Goal: Task Accomplishment & Management: Manage account settings

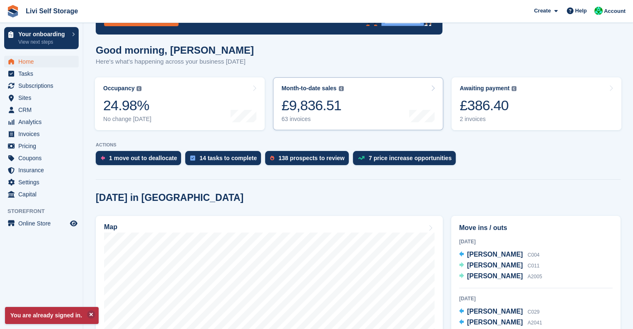
scroll to position [122, 0]
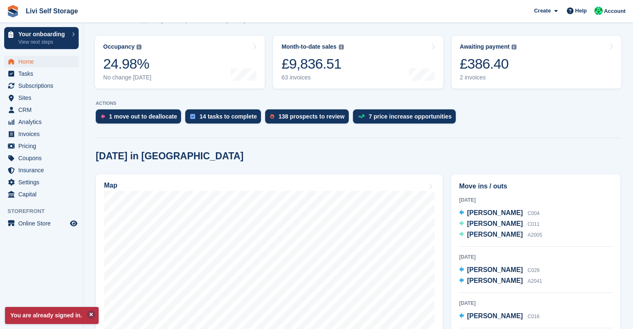
click at [90, 312] on button at bounding box center [91, 314] width 8 height 8
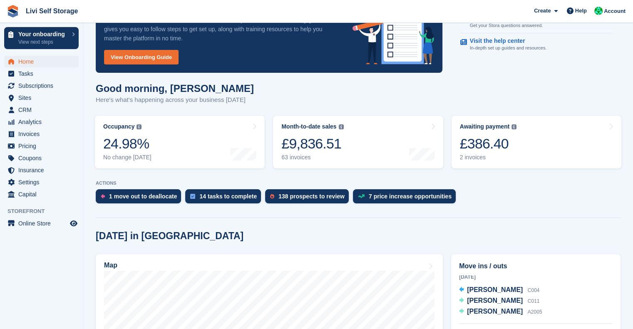
scroll to position [41, 0]
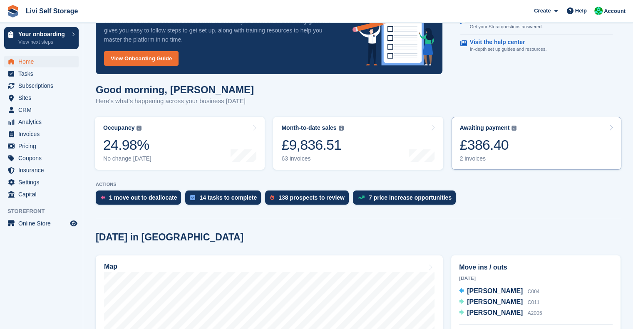
click at [471, 155] on div "2 invoices" at bounding box center [488, 158] width 57 height 7
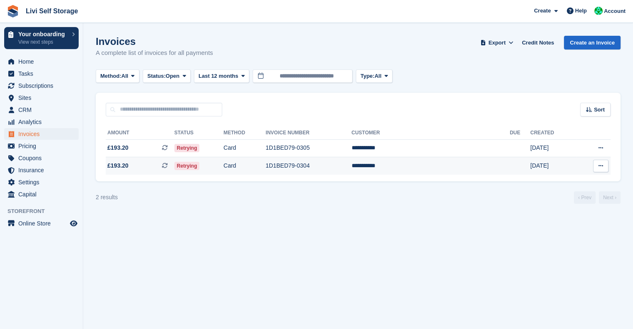
click at [425, 167] on td "**********" at bounding box center [430, 165] width 158 height 17
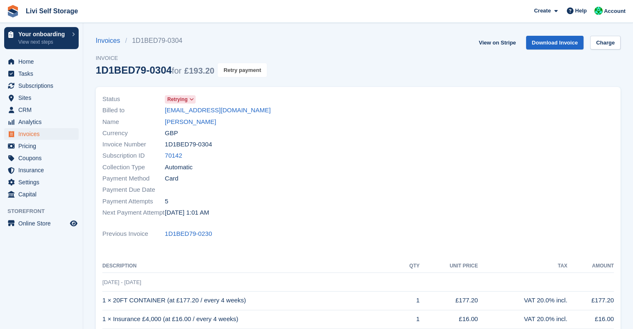
click at [238, 66] on button "Retry payment" at bounding box center [242, 70] width 49 height 14
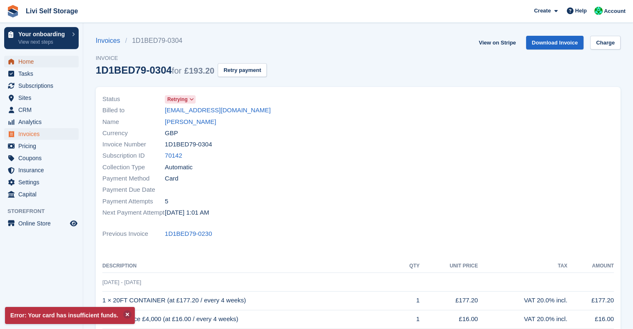
click at [30, 60] on span "Home" at bounding box center [43, 62] width 50 height 12
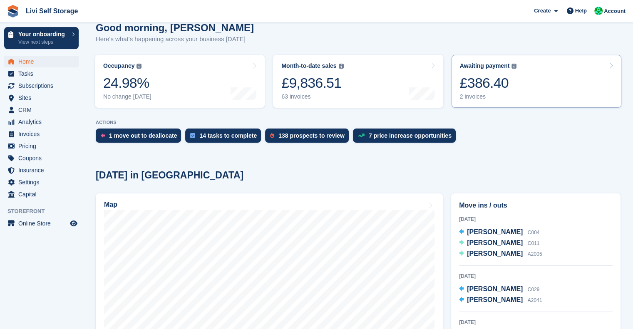
scroll to position [62, 0]
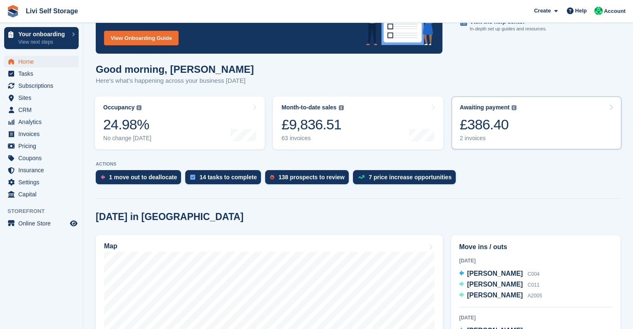
click at [474, 126] on div "£386.40" at bounding box center [488, 124] width 57 height 17
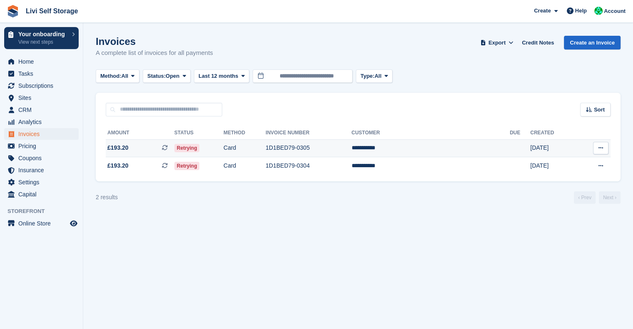
click at [333, 145] on td "1D1BED79-0305" at bounding box center [308, 148] width 86 height 18
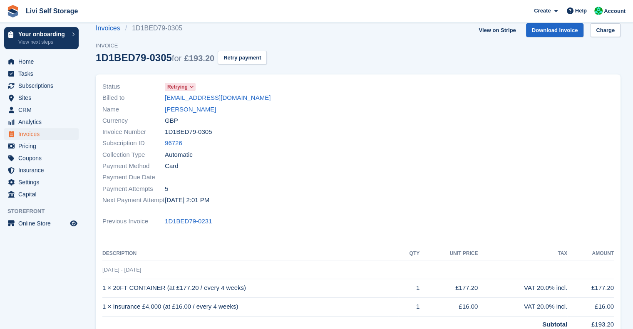
scroll to position [12, 0]
click at [178, 114] on link "Colin Young" at bounding box center [190, 111] width 51 height 10
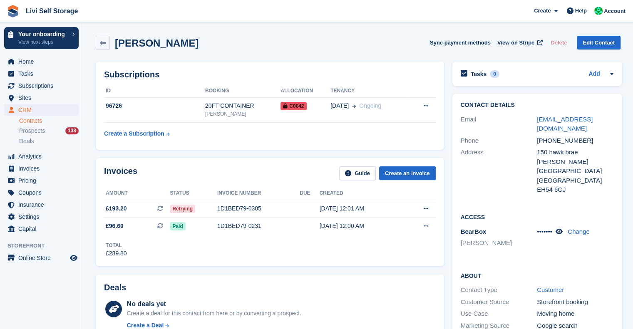
click at [104, 50] on div "Colin Young Sync payment methods View on Stripe Delete Edit Contact" at bounding box center [358, 45] width 533 height 26
click at [104, 46] on link at bounding box center [103, 43] width 14 height 14
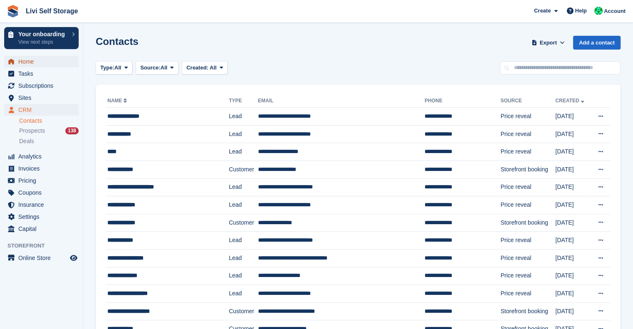
click at [25, 63] on span "Home" at bounding box center [43, 62] width 50 height 12
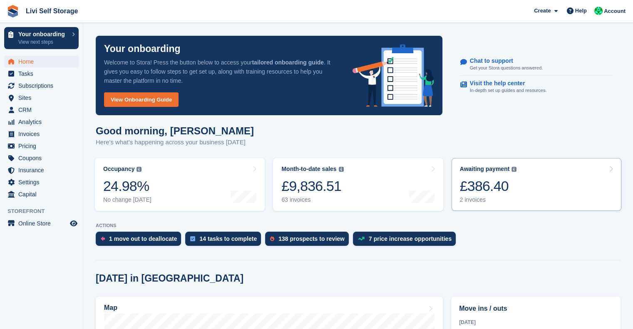
click at [478, 188] on div "£386.40" at bounding box center [488, 186] width 57 height 17
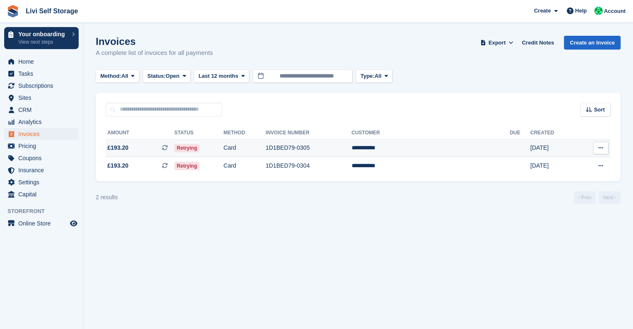
click at [334, 146] on td "1D1BED79-0305" at bounding box center [308, 148] width 86 height 18
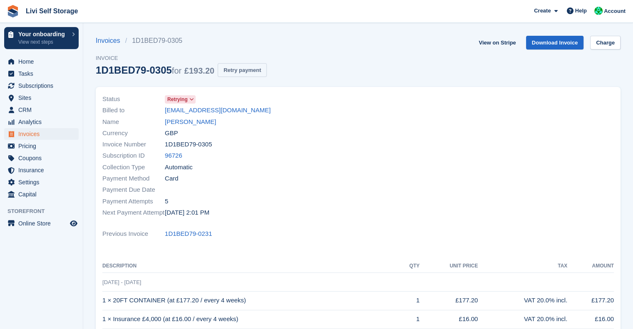
click at [241, 67] on button "Retry payment" at bounding box center [242, 70] width 49 height 14
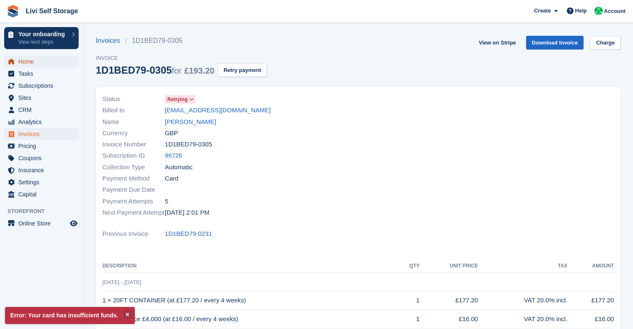
click at [22, 63] on span "Home" at bounding box center [43, 62] width 50 height 12
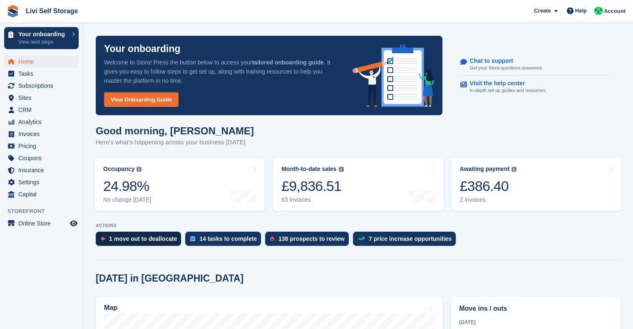
click at [128, 244] on div "1 move out to deallocate" at bounding box center [138, 239] width 85 height 14
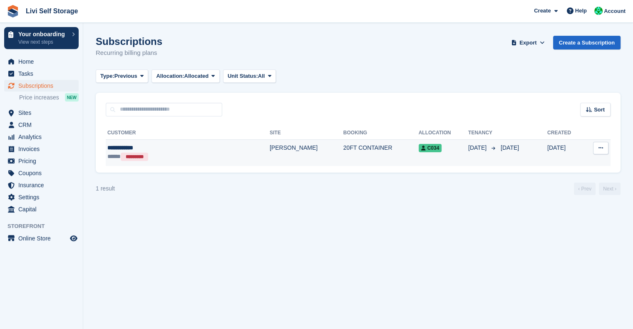
click at [119, 149] on div "**********" at bounding box center [159, 148] width 105 height 9
click at [116, 148] on div "**********" at bounding box center [159, 148] width 105 height 9
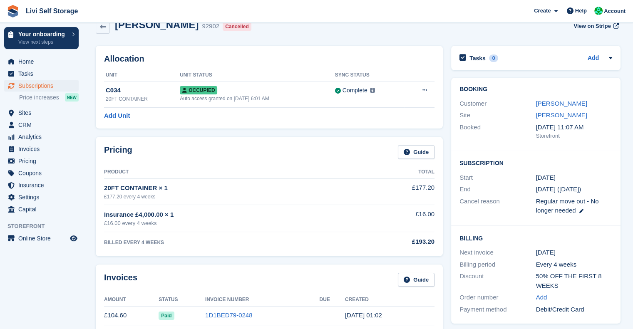
scroll to position [2, 0]
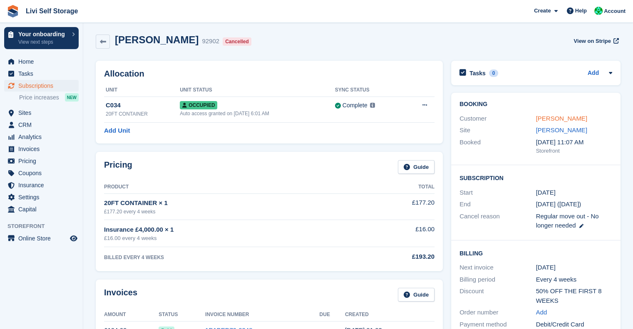
click at [546, 115] on link "Michal Frala" at bounding box center [561, 118] width 51 height 7
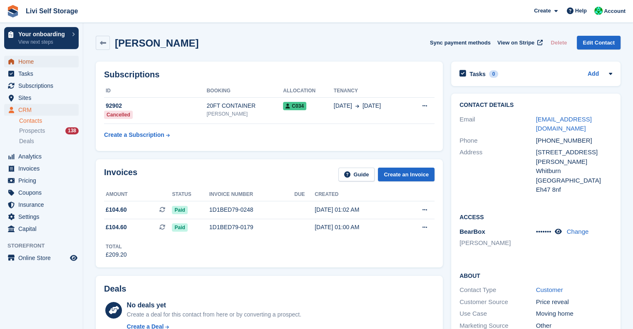
click at [26, 62] on span "Home" at bounding box center [43, 62] width 50 height 12
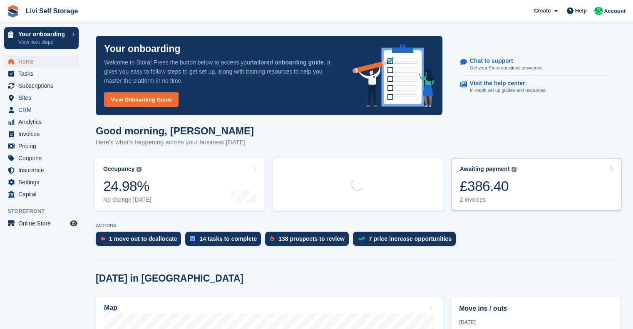
click at [479, 166] on div "Awaiting payment" at bounding box center [485, 169] width 50 height 7
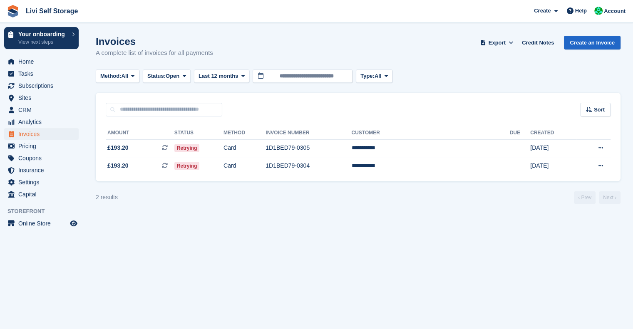
click at [441, 247] on section "Invoices A complete list of invoices for all payments Export Export Invoices Ex…" at bounding box center [358, 164] width 550 height 329
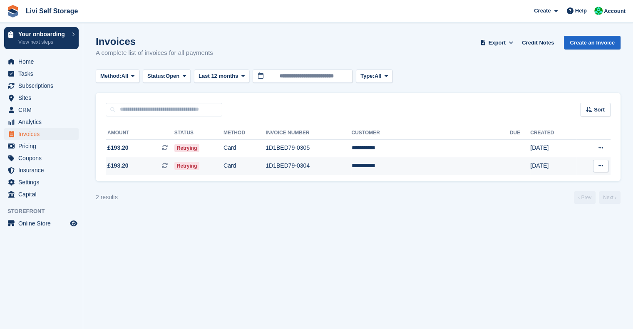
click at [422, 165] on td "**********" at bounding box center [430, 165] width 158 height 17
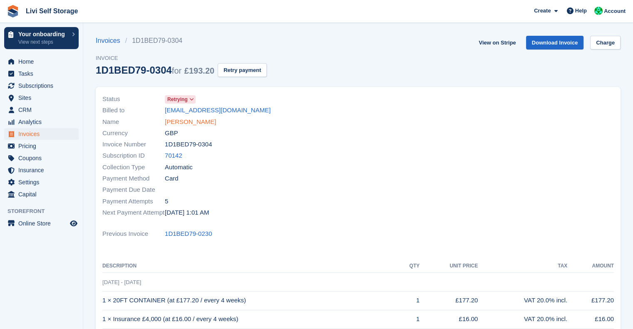
click at [178, 121] on link "[PERSON_NAME]" at bounding box center [190, 122] width 51 height 10
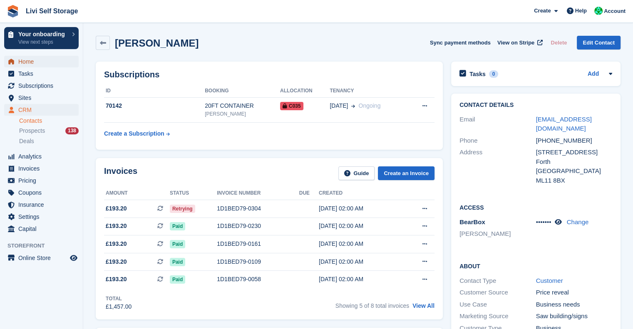
click at [33, 58] on span "Home" at bounding box center [43, 62] width 50 height 12
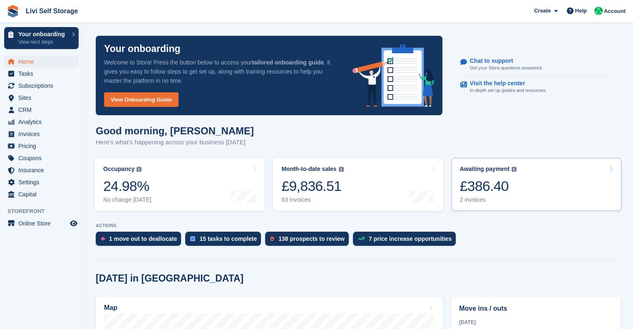
click at [483, 183] on div "£386.40" at bounding box center [488, 186] width 57 height 17
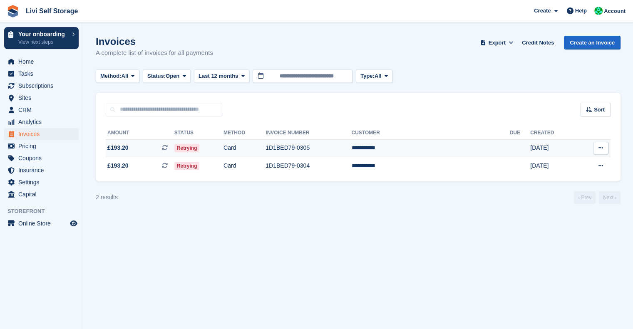
click at [351, 149] on td "1D1BED79-0305" at bounding box center [308, 148] width 86 height 18
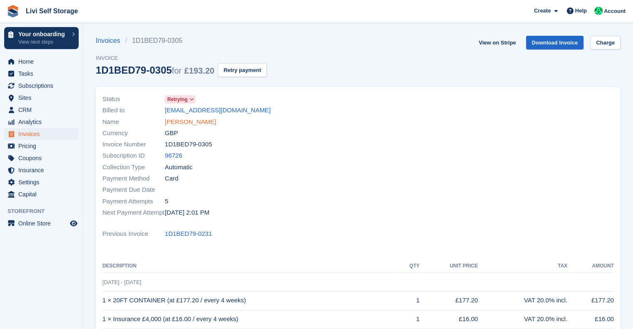
click at [185, 121] on link "[PERSON_NAME]" at bounding box center [190, 122] width 51 height 10
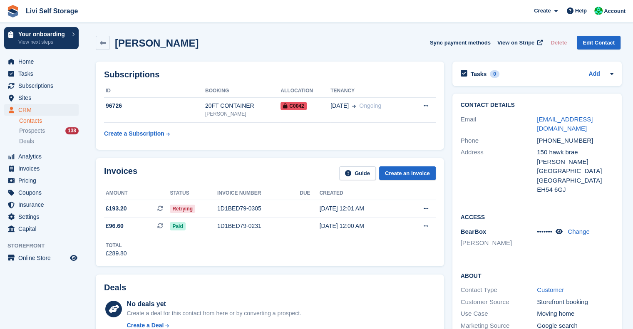
drag, startPoint x: 101, startPoint y: 41, endPoint x: 207, endPoint y: 35, distance: 105.8
click at [207, 35] on div "Colin Young Sync payment methods View on Stripe Delete Edit Contact" at bounding box center [358, 45] width 533 height 26
click at [97, 46] on link at bounding box center [103, 43] width 14 height 14
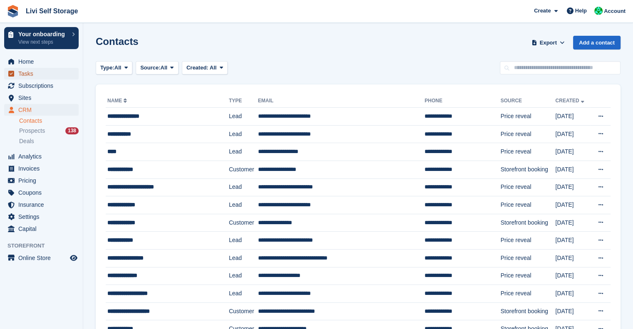
click at [30, 68] on span "Tasks" at bounding box center [43, 74] width 50 height 12
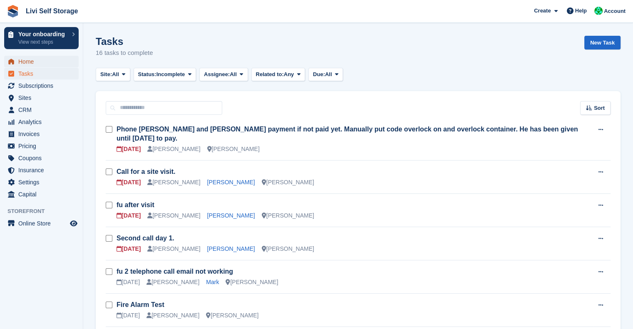
click at [26, 62] on span "Home" at bounding box center [43, 62] width 50 height 12
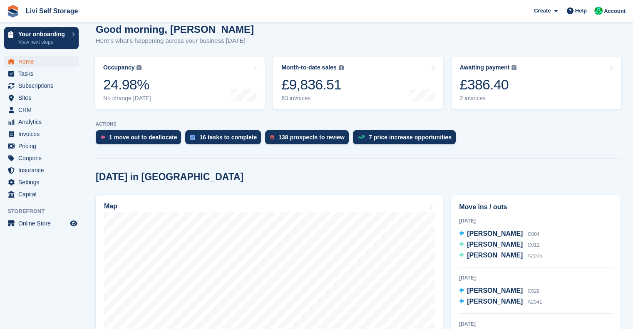
scroll to position [80, 0]
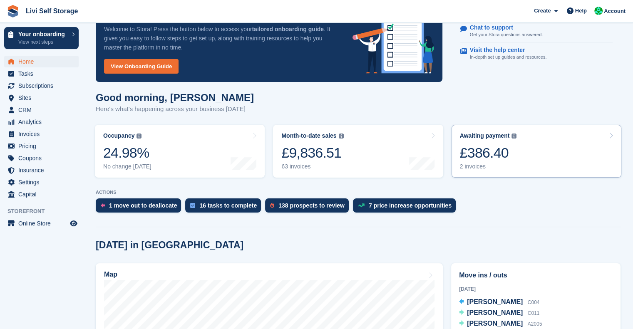
click at [476, 152] on div "£386.40" at bounding box center [488, 152] width 57 height 17
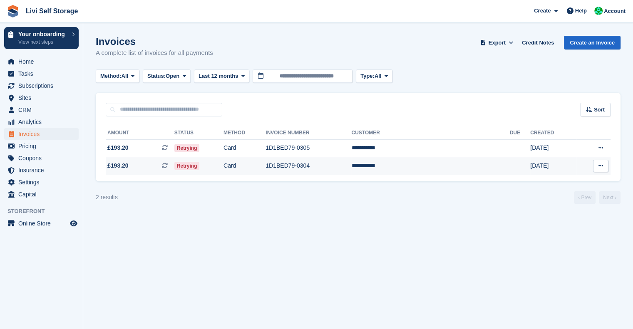
click at [418, 166] on td "**********" at bounding box center [430, 165] width 158 height 17
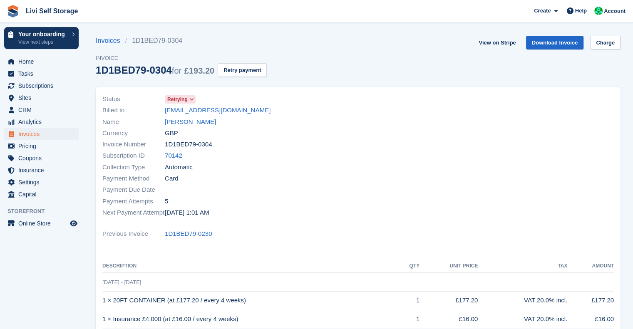
drag, startPoint x: 251, startPoint y: 109, endPoint x: 164, endPoint y: 113, distance: 86.6
click at [164, 113] on div "Billed to [EMAIL_ADDRESS][DOMAIN_NAME]" at bounding box center [227, 110] width 251 height 11
copy div "[EMAIL_ADDRESS][DOMAIN_NAME]"
click at [28, 74] on span "Tasks" at bounding box center [43, 74] width 50 height 12
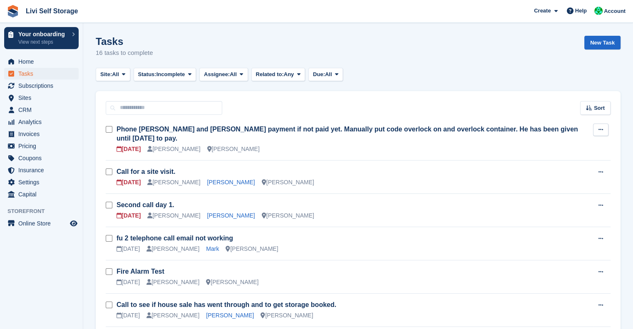
click at [598, 129] on icon at bounding box center [600, 129] width 5 height 5
click at [546, 148] on p "Edit task" at bounding box center [568, 146] width 72 height 11
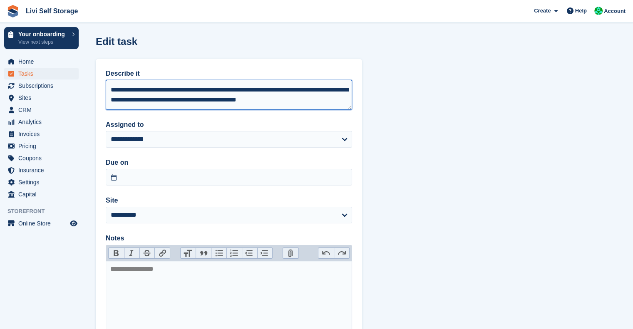
click at [140, 93] on textarea "**********" at bounding box center [229, 95] width 246 height 30
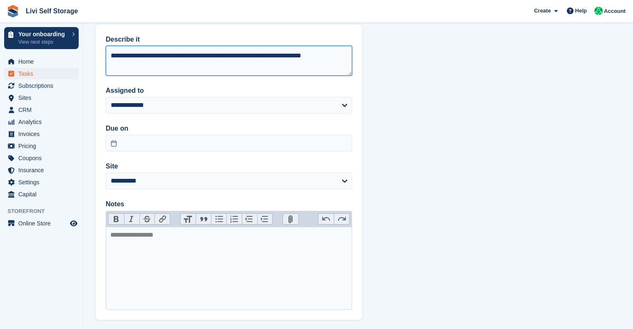
scroll to position [35, 0]
type textarea "**********"
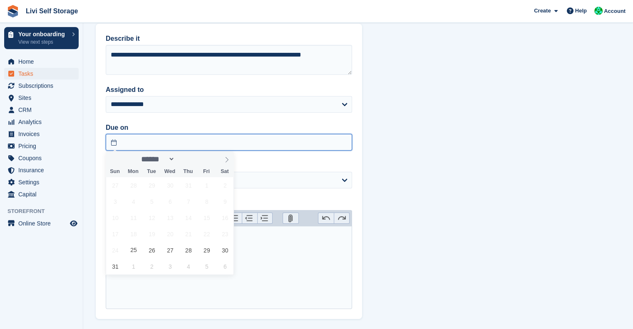
click at [143, 139] on input "text" at bounding box center [229, 142] width 246 height 17
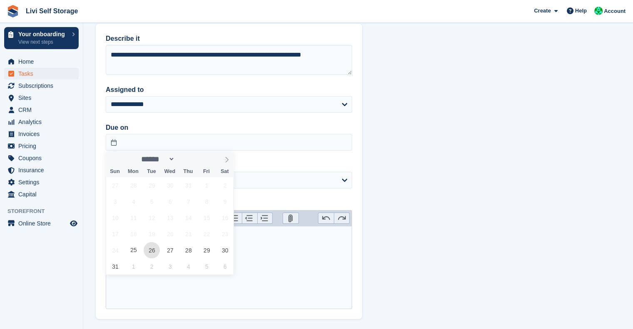
click at [153, 248] on span "26" at bounding box center [152, 250] width 16 height 16
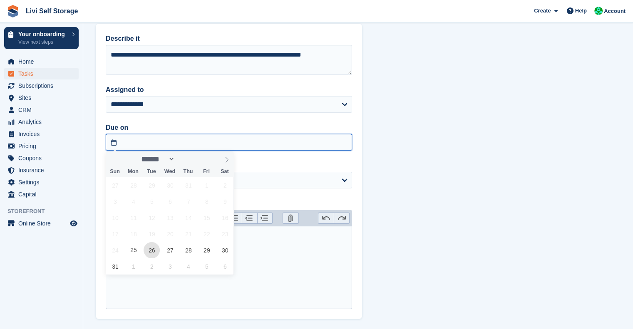
type input "**********"
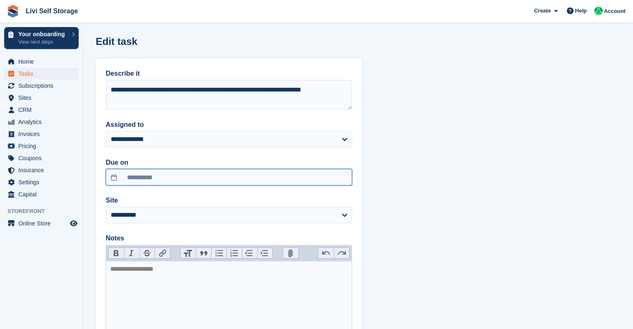
scroll to position [74, 0]
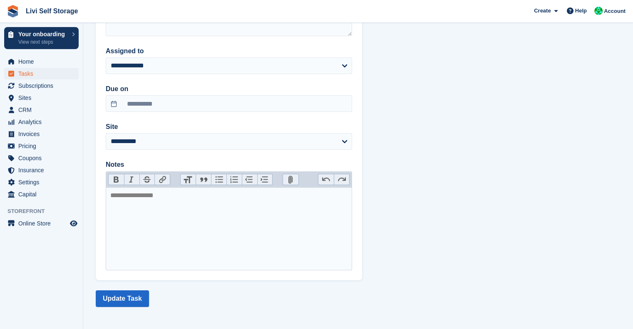
click at [110, 308] on section "**********" at bounding box center [358, 127] width 550 height 403
click at [124, 298] on button "Update Task" at bounding box center [122, 298] width 53 height 17
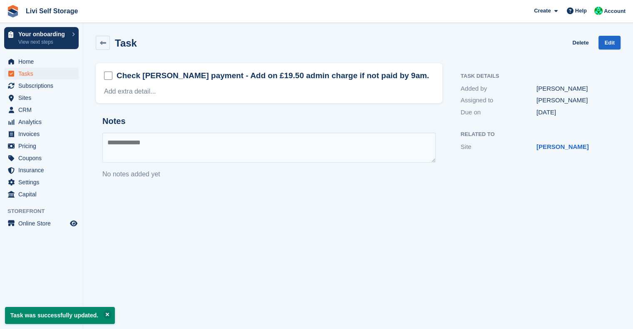
click at [102, 51] on div "Task Delete Edit" at bounding box center [358, 44] width 535 height 27
click at [30, 74] on span "Tasks" at bounding box center [43, 74] width 50 height 12
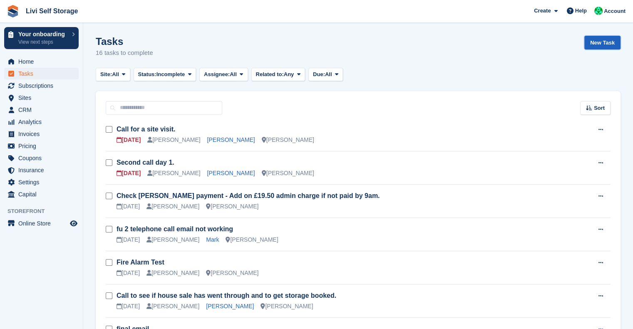
click at [612, 40] on link "New Task" at bounding box center [602, 43] width 36 height 14
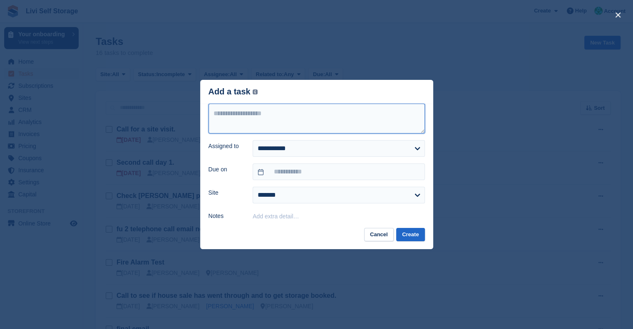
click at [288, 118] on textarea at bounding box center [316, 119] width 216 height 30
type textarea "**********"
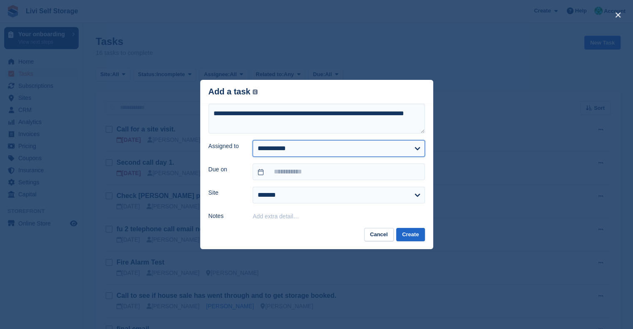
click at [304, 149] on select "**********" at bounding box center [339, 148] width 172 height 17
select select "****"
click at [253, 141] on select "**********" at bounding box center [339, 148] width 172 height 17
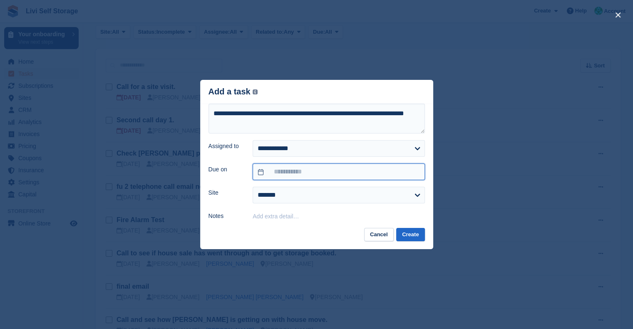
click at [295, 177] on input "text" at bounding box center [339, 172] width 172 height 17
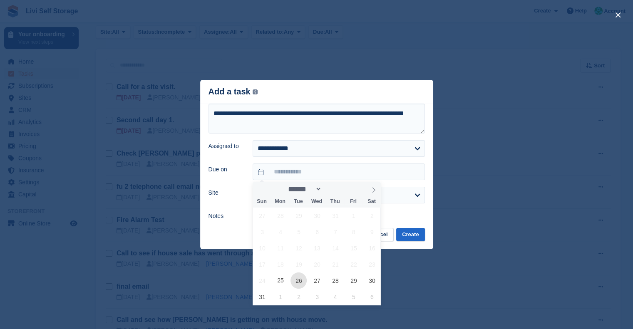
click at [298, 278] on span "26" at bounding box center [298, 281] width 16 height 16
type input "**********"
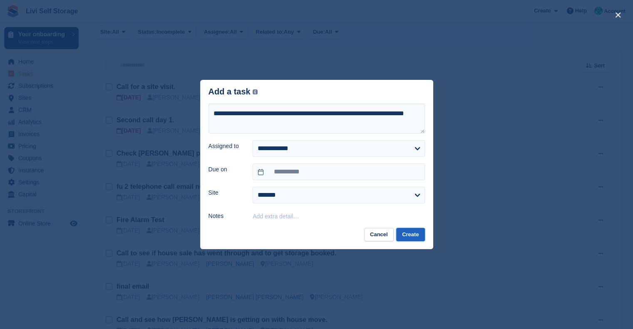
click at [412, 239] on button "Create" at bounding box center [410, 235] width 28 height 14
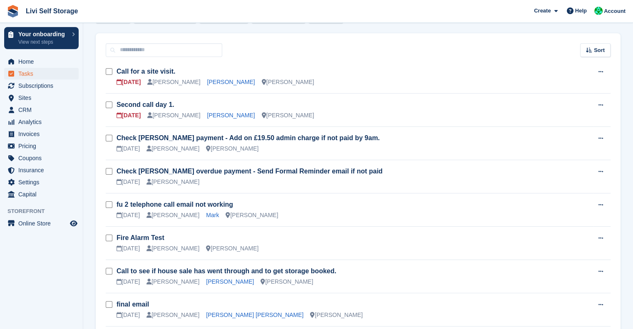
scroll to position [55, 0]
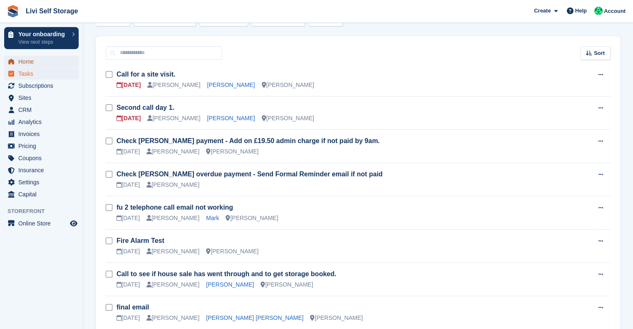
click at [25, 60] on span "Home" at bounding box center [43, 62] width 50 height 12
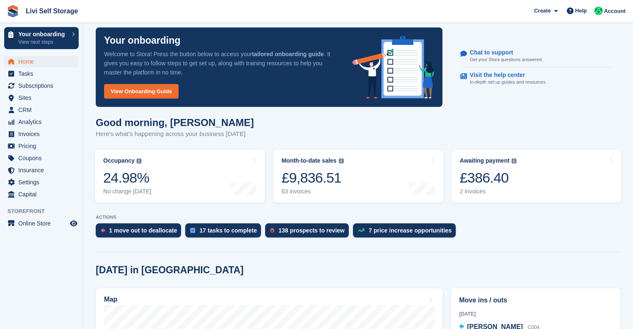
scroll to position [10, 0]
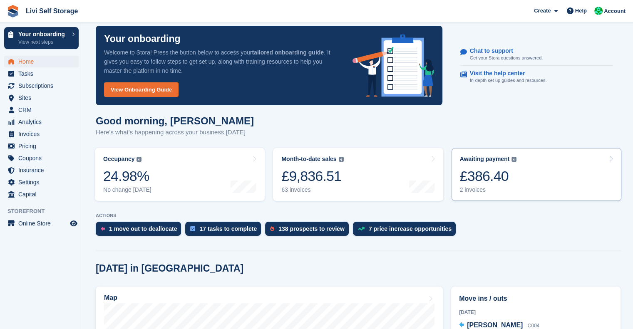
click at [482, 176] on div "£386.40" at bounding box center [488, 176] width 57 height 17
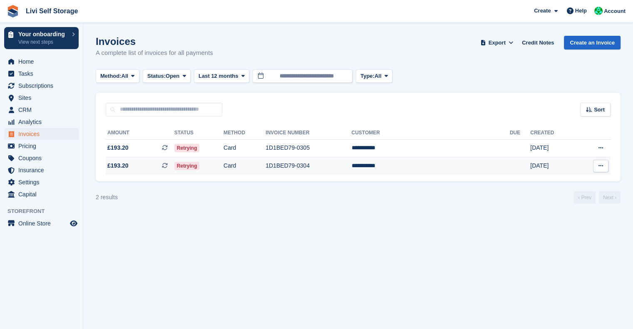
click at [429, 164] on td "**********" at bounding box center [430, 165] width 158 height 17
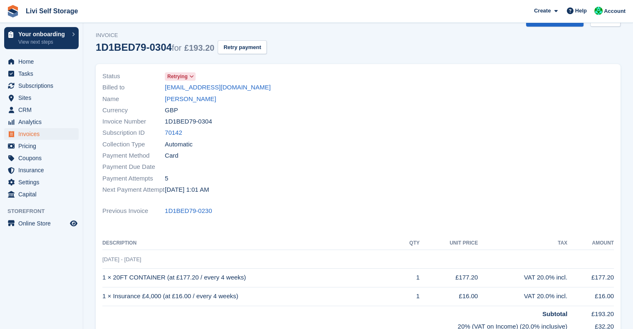
scroll to position [24, 0]
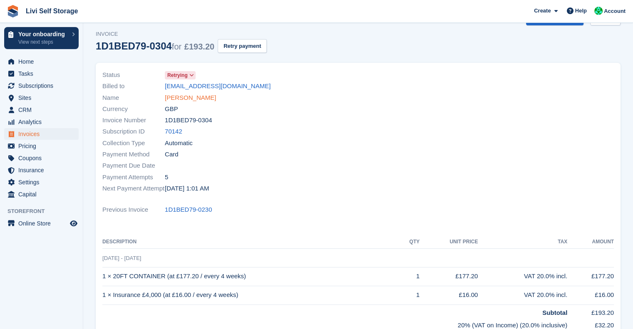
click at [196, 101] on link "Craig Mcnab" at bounding box center [190, 98] width 51 height 10
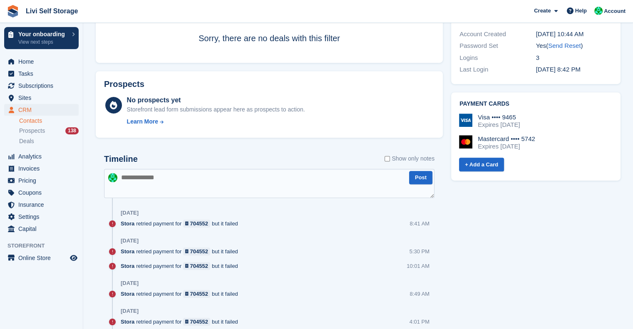
scroll to position [350, 0]
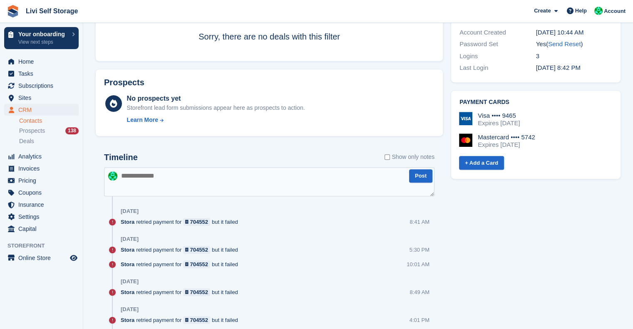
click at [146, 173] on textarea at bounding box center [269, 181] width 330 height 29
paste textarea "**********"
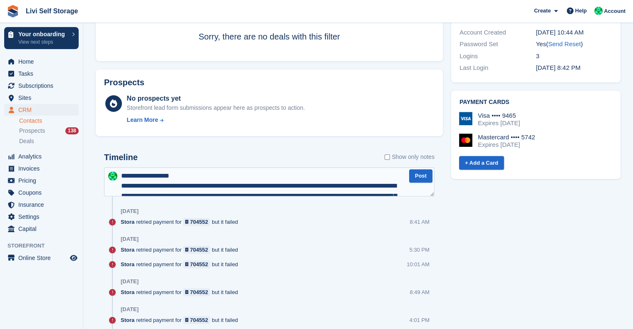
scroll to position [244, 0]
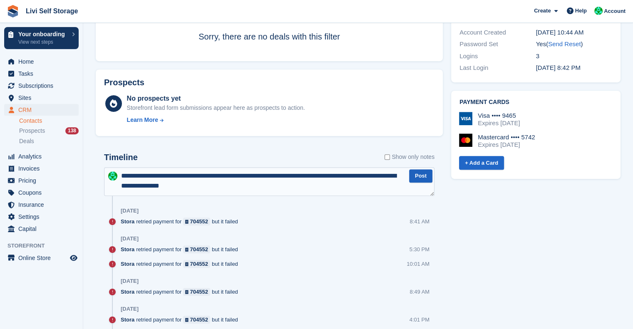
type textarea "**********"
click at [417, 172] on button "Post" at bounding box center [420, 176] width 23 height 14
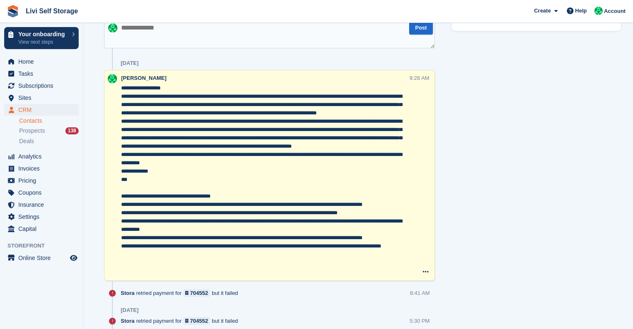
scroll to position [498, 0]
drag, startPoint x: 131, startPoint y: 197, endPoint x: 120, endPoint y: 88, distance: 109.6
click at [120, 88] on div "Joe Robertson 9:28 AM Delete note" at bounding box center [269, 175] width 331 height 211
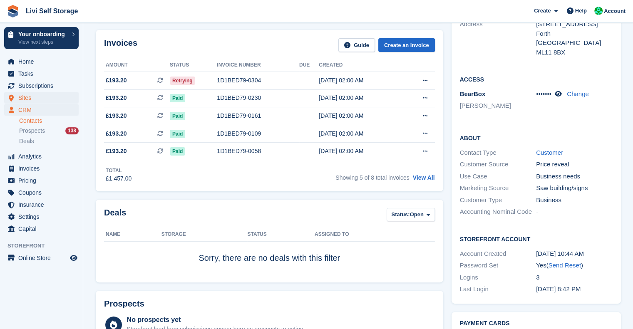
scroll to position [122, 0]
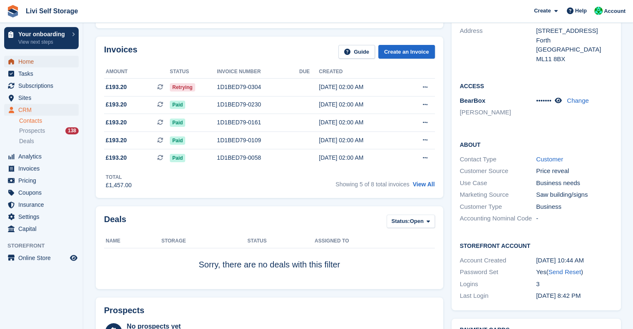
click at [29, 65] on span "Home" at bounding box center [43, 62] width 50 height 12
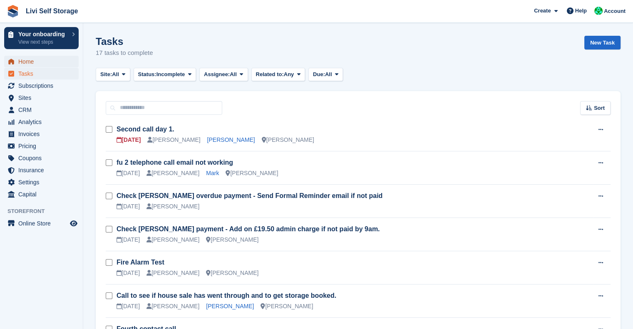
click at [27, 64] on span "Home" at bounding box center [43, 62] width 50 height 12
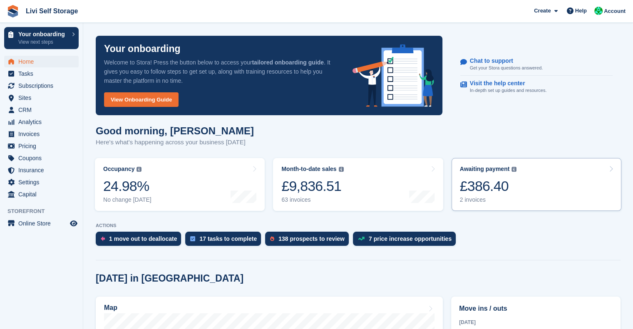
click at [479, 193] on div "£386.40" at bounding box center [488, 186] width 57 height 17
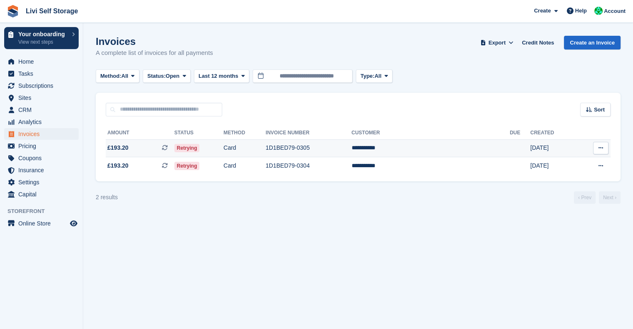
click at [425, 151] on td "**********" at bounding box center [430, 148] width 158 height 18
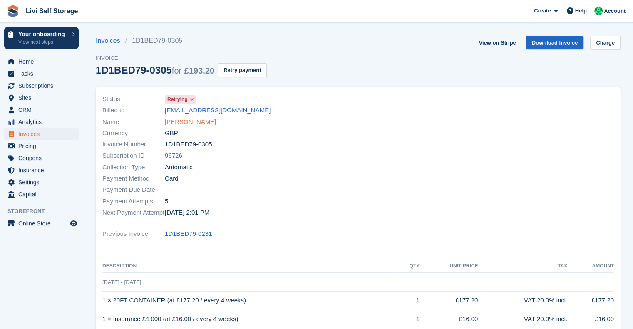
click at [177, 124] on link "[PERSON_NAME]" at bounding box center [190, 122] width 51 height 10
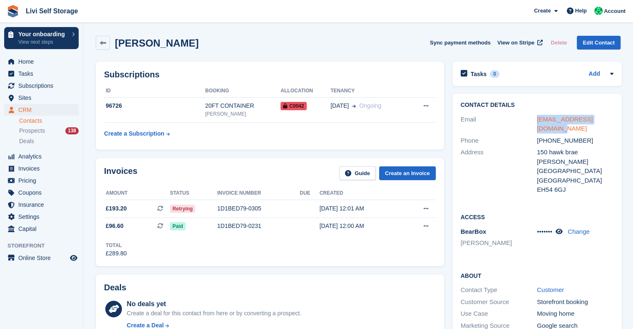
drag, startPoint x: 610, startPoint y: 118, endPoint x: 537, endPoint y: 118, distance: 73.7
click at [537, 118] on div "[EMAIL_ADDRESS][DOMAIN_NAME]" at bounding box center [575, 124] width 77 height 19
copy link "[EMAIL_ADDRESS][DOMAIN_NAME]"
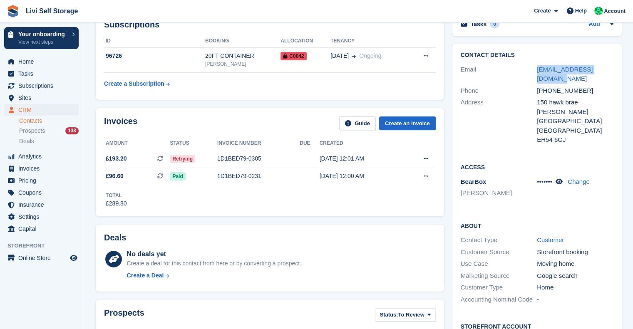
scroll to position [54, 0]
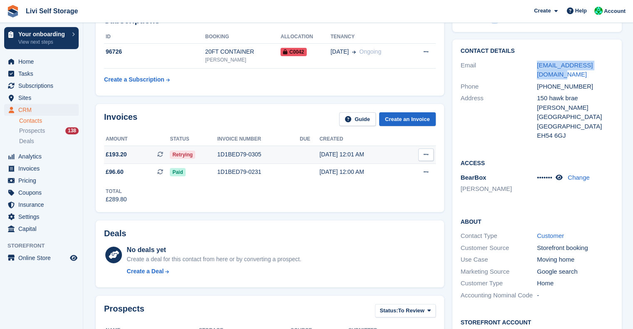
click at [427, 154] on button at bounding box center [425, 155] width 15 height 12
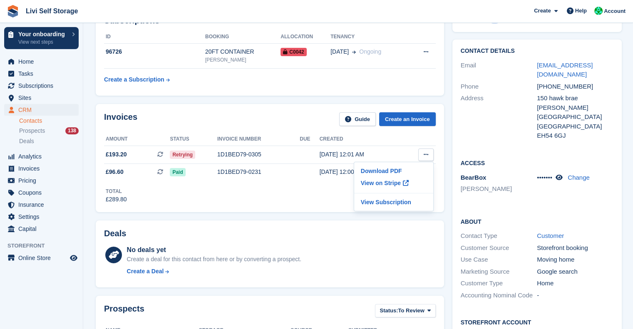
click at [251, 106] on div "Invoices Guide Create an Invoice Amount Status Invoice number Due Created £193.…" at bounding box center [270, 158] width 348 height 108
click at [225, 156] on div "1D1BED79-0305" at bounding box center [258, 154] width 82 height 9
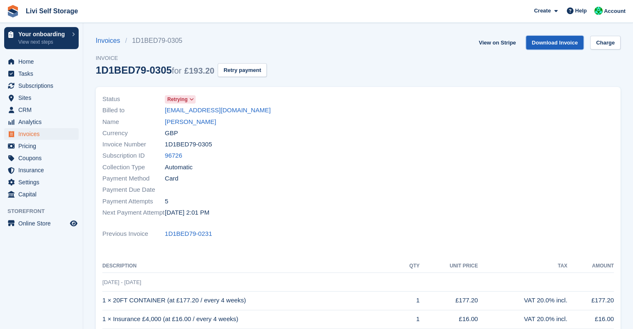
click at [555, 46] on link "Download Invoice" at bounding box center [555, 43] width 58 height 14
click at [606, 41] on link "Charge" at bounding box center [605, 43] width 30 height 14
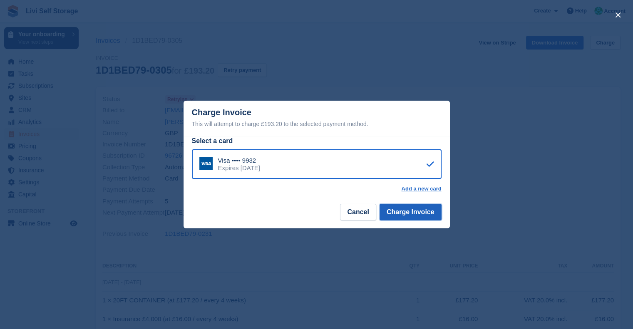
click at [408, 211] on button "Charge Invoice" at bounding box center [410, 212] width 62 height 17
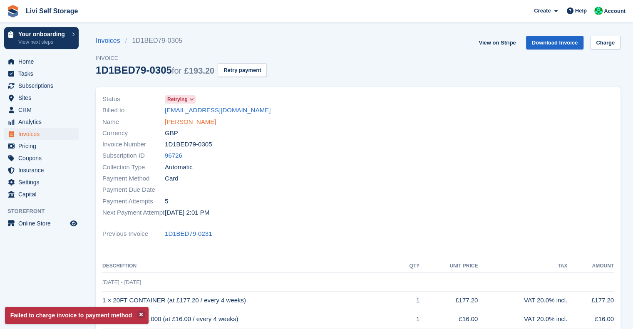
click at [174, 119] on link "[PERSON_NAME]" at bounding box center [190, 122] width 51 height 10
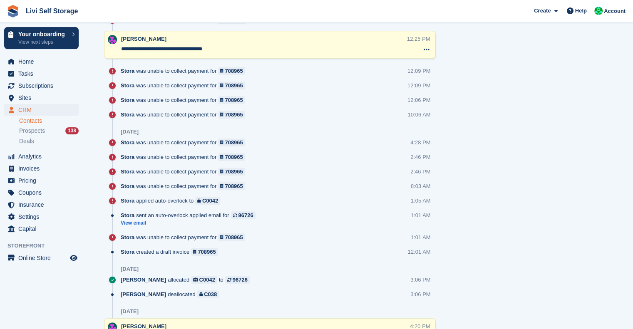
scroll to position [755, 0]
click at [138, 219] on link "View email" at bounding box center [190, 222] width 139 height 7
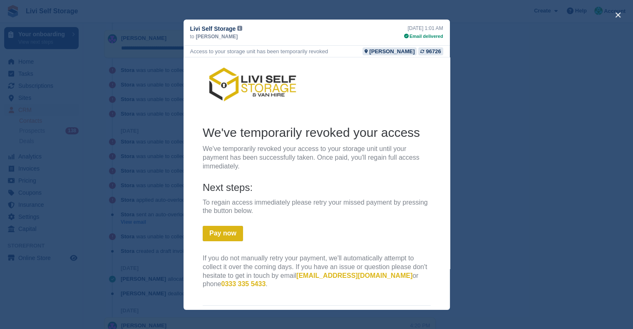
scroll to position [62, 0]
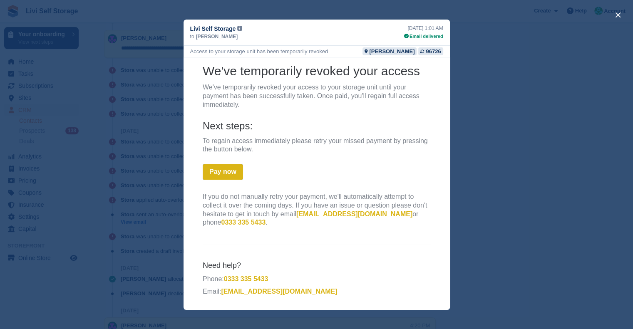
click at [495, 165] on div "close" at bounding box center [316, 164] width 633 height 329
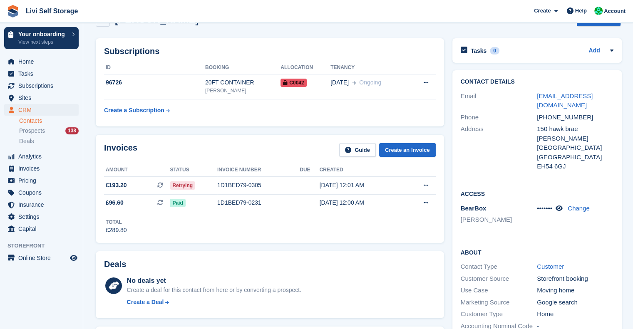
scroll to position [0, 0]
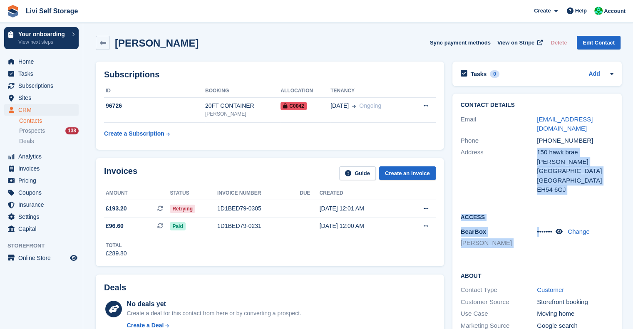
drag, startPoint x: 537, startPoint y: 222, endPoint x: 518, endPoint y: 166, distance: 59.3
click at [518, 166] on div "Contact Details Email colinyg2021@hotmail.com Phone +447826056596 Address 150 h…" at bounding box center [536, 267] width 169 height 347
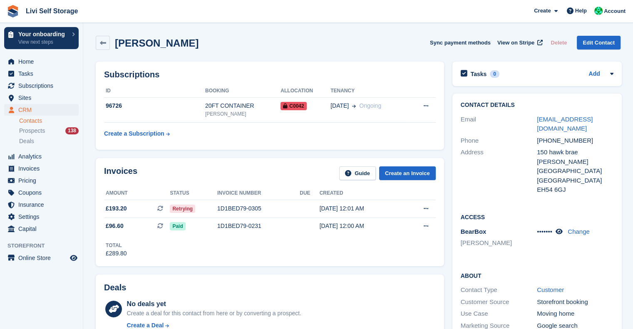
click at [379, 35] on div "Colin Young Sync payment methods View on Stripe Delete Edit Contact" at bounding box center [358, 45] width 533 height 26
click at [425, 105] on icon at bounding box center [426, 105] width 5 height 5
click at [326, 47] on div "Colin Young Sync payment methods View on Stripe Delete Edit Contact" at bounding box center [358, 43] width 525 height 14
click at [214, 105] on div "20FT CONTAINER" at bounding box center [242, 106] width 75 height 9
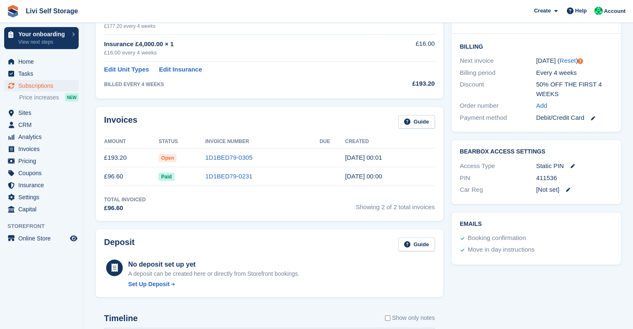
scroll to position [187, 0]
click at [594, 116] on icon at bounding box center [593, 117] width 4 height 4
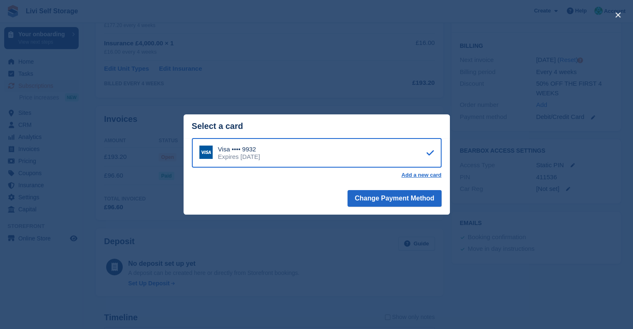
click at [327, 159] on div "Visa •••• 9932 Expires December 2026" at bounding box center [317, 153] width 250 height 30
click at [558, 266] on div "close" at bounding box center [316, 164] width 633 height 329
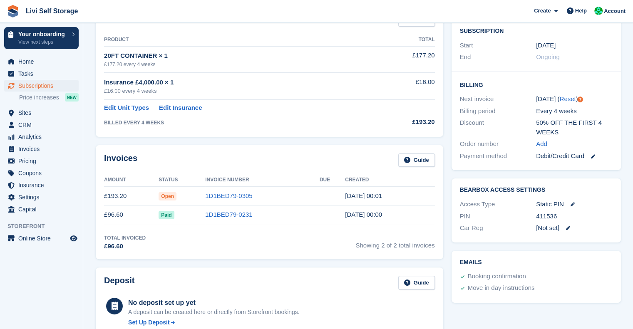
scroll to position [150, 0]
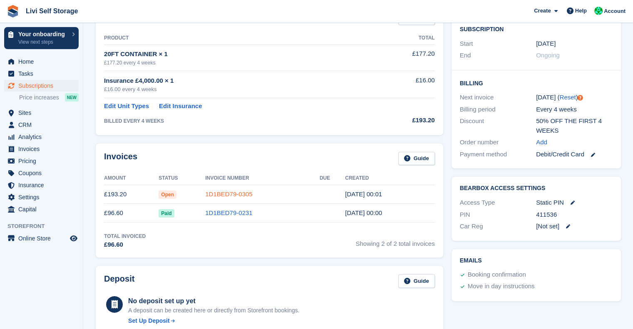
click at [235, 194] on link "1D1BED79-0305" at bounding box center [228, 194] width 47 height 7
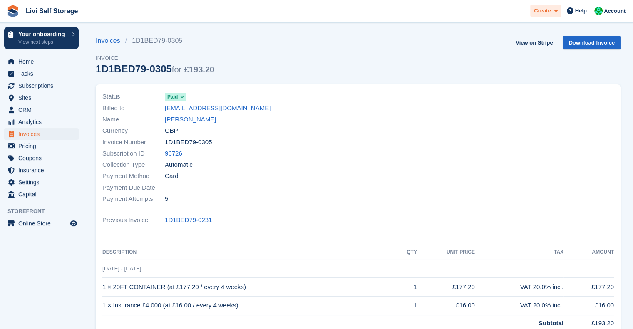
click at [551, 8] on span "Create" at bounding box center [542, 11] width 17 height 8
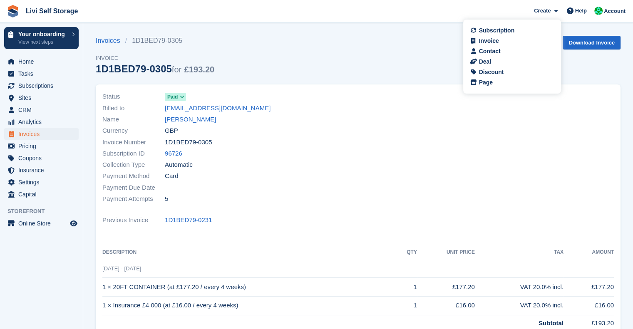
click at [428, 55] on div "Invoices 1D1BED79-0305 Invoice 1D1BED79-0305 for £193.20 View on Stripe Downloa…" at bounding box center [358, 60] width 525 height 49
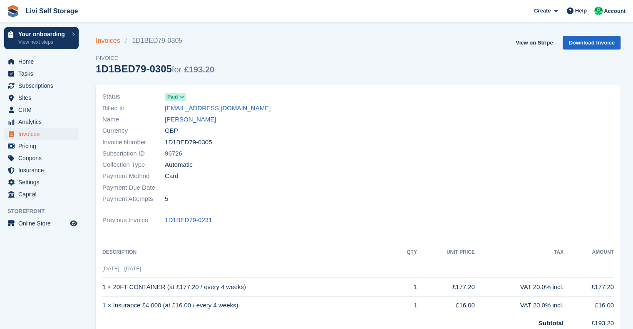
click at [113, 43] on link "Invoices" at bounding box center [111, 41] width 30 height 10
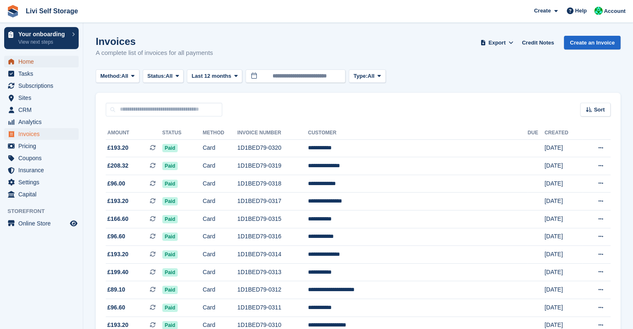
click at [19, 58] on span "Home" at bounding box center [43, 62] width 50 height 12
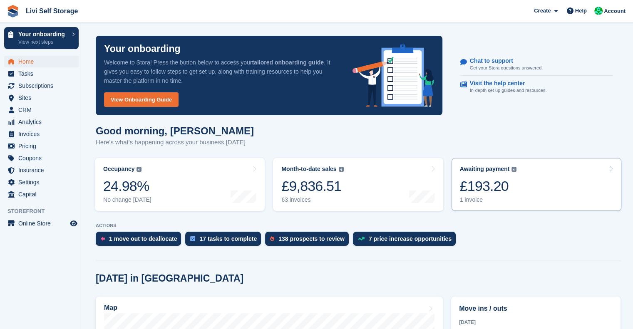
click at [481, 190] on div "£193.20" at bounding box center [488, 186] width 57 height 17
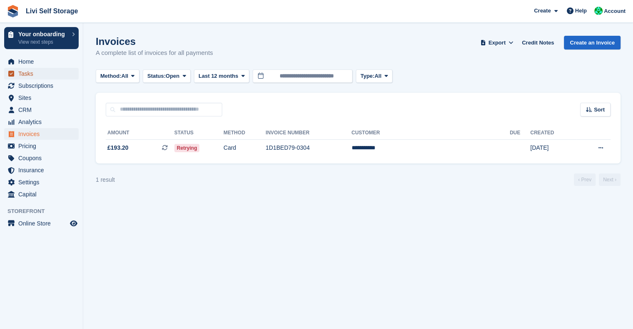
click at [24, 69] on span "Tasks" at bounding box center [43, 74] width 50 height 12
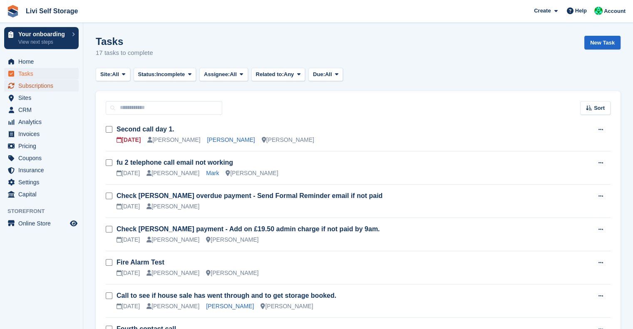
click at [30, 84] on span "Subscriptions" at bounding box center [43, 86] width 50 height 12
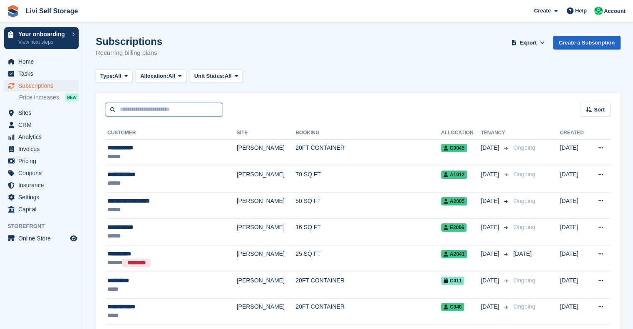
click at [149, 107] on input "text" at bounding box center [164, 110] width 117 height 14
type input "****"
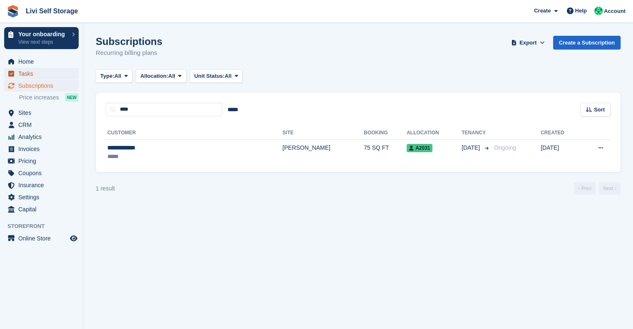
click at [27, 73] on span "Tasks" at bounding box center [43, 74] width 50 height 12
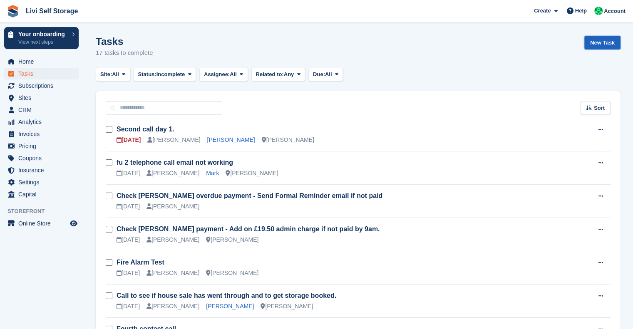
click at [603, 43] on link "New Task" at bounding box center [602, 43] width 36 height 14
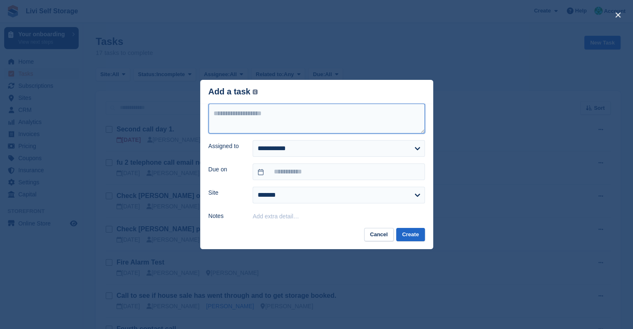
click at [335, 111] on textarea at bounding box center [316, 119] width 216 height 30
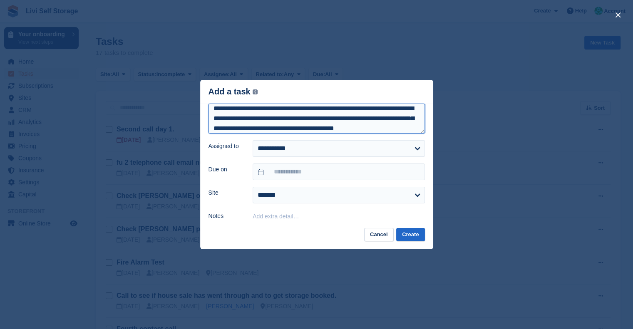
scroll to position [15, 0]
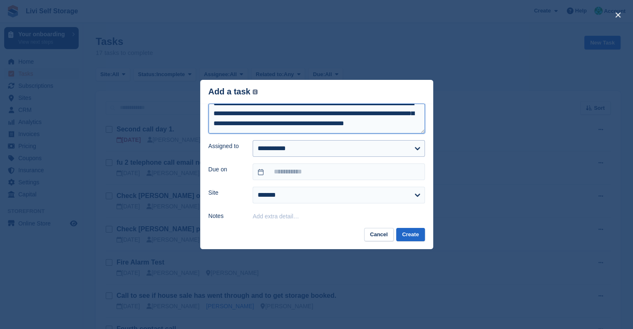
type textarea "**********"
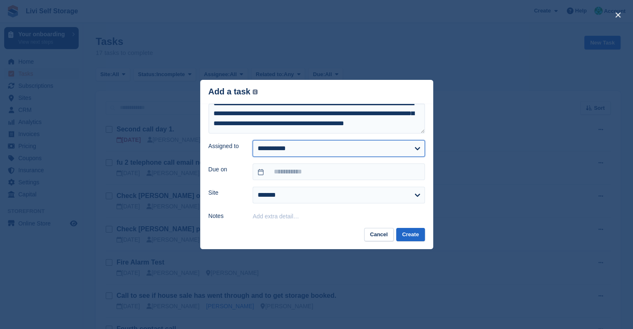
click at [303, 154] on select "**********" at bounding box center [339, 148] width 172 height 17
click at [253, 140] on select "**********" at bounding box center [339, 148] width 172 height 17
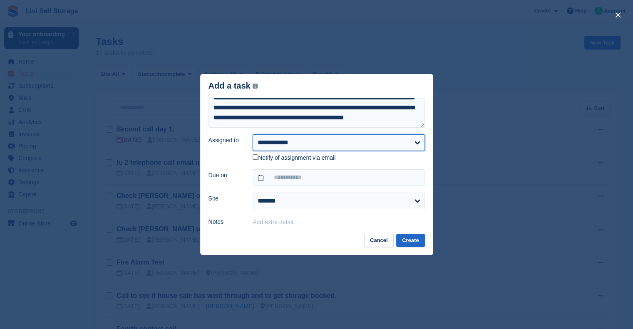
click at [280, 148] on select "**********" at bounding box center [339, 142] width 172 height 17
select select "****"
click at [253, 135] on select "**********" at bounding box center [339, 142] width 172 height 17
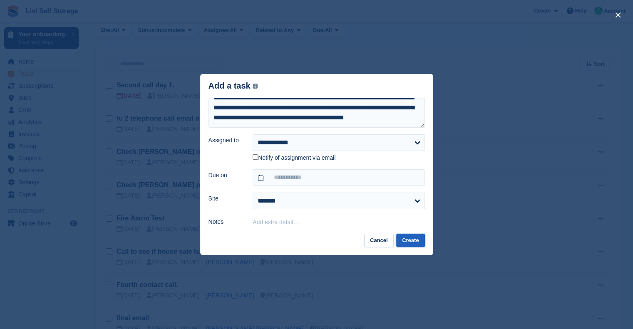
click at [416, 238] on button "Create" at bounding box center [410, 241] width 28 height 14
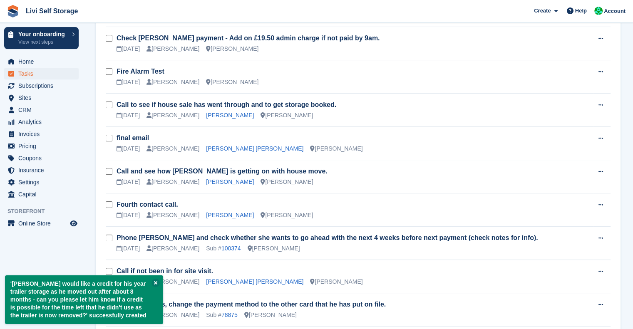
scroll to position [0, 0]
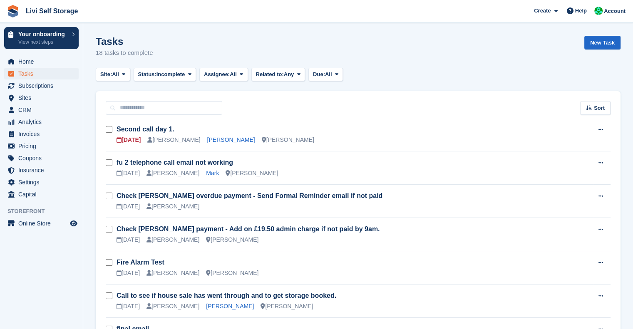
scroll to position [433, 0]
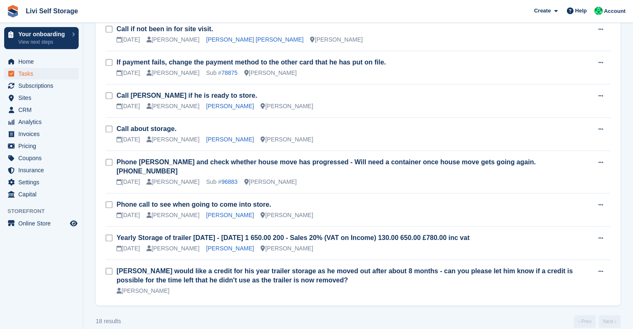
click at [273, 267] on h3 "[PERSON_NAME] would like a credit for his year trailer storage as he moved out …" at bounding box center [355, 276] width 476 height 18
click at [599, 269] on icon at bounding box center [600, 271] width 5 height 5
click at [563, 283] on p "Edit task" at bounding box center [568, 288] width 72 height 11
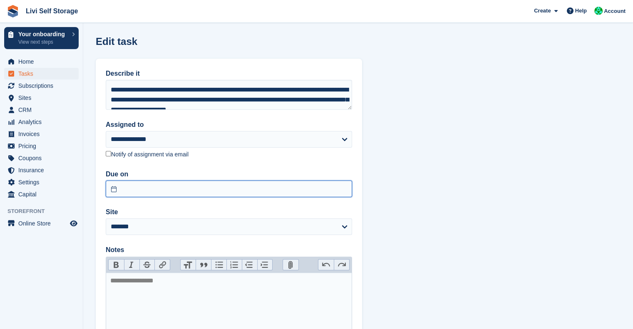
click at [155, 194] on input "text" at bounding box center [229, 189] width 246 height 17
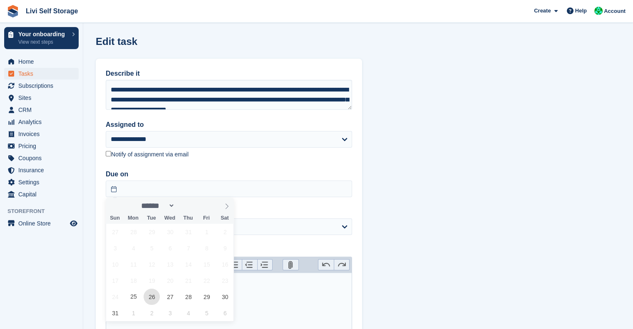
click at [151, 299] on span "26" at bounding box center [152, 297] width 16 height 16
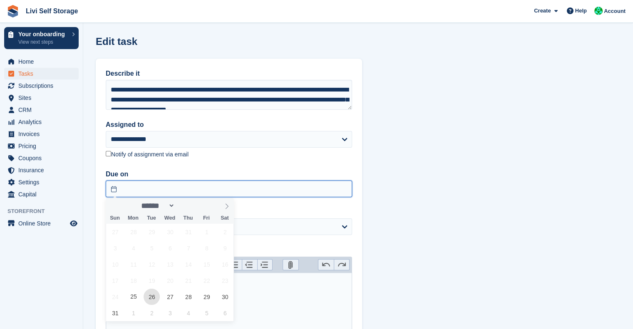
type input "**********"
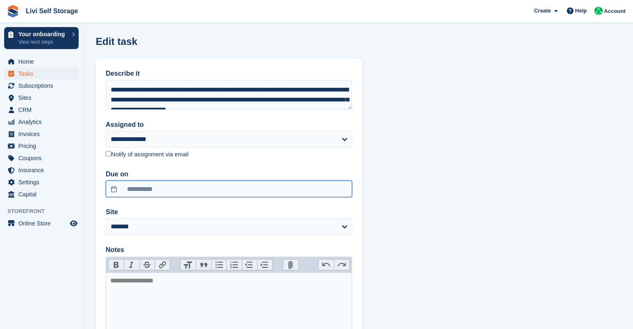
scroll to position [85, 0]
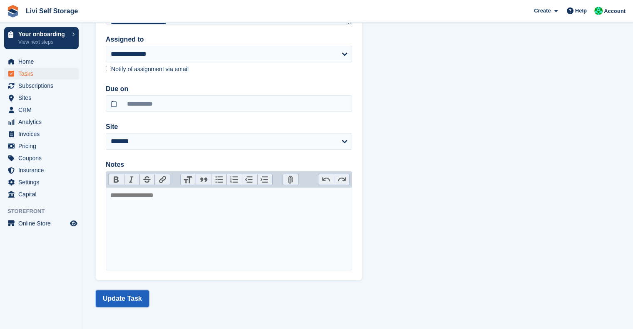
click at [98, 297] on button "Update Task" at bounding box center [122, 298] width 53 height 17
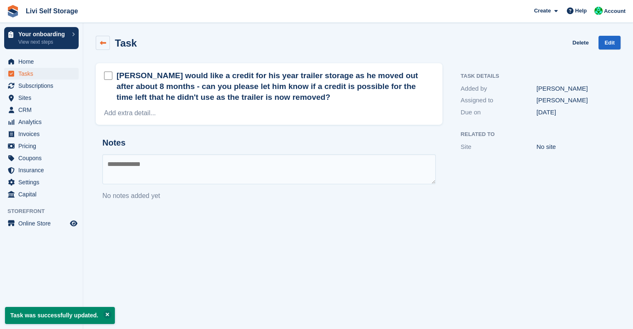
click at [101, 47] on link at bounding box center [103, 43] width 14 height 14
